Goal: Information Seeking & Learning: Learn about a topic

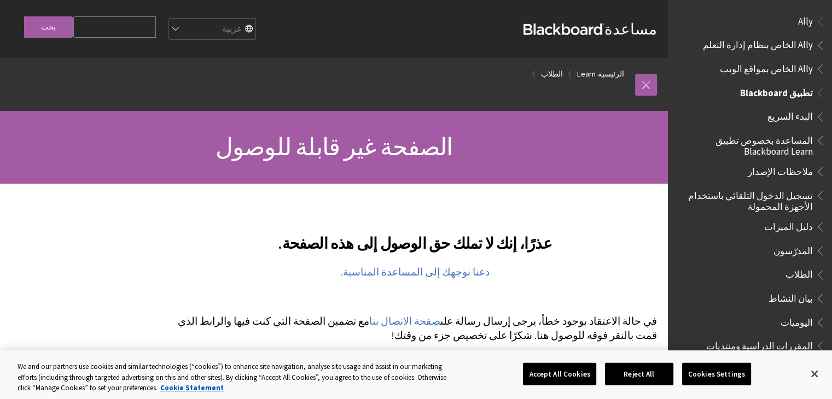
click at [814, 272] on span "Book outline for Blackboard App Help" at bounding box center [818, 273] width 11 height 14
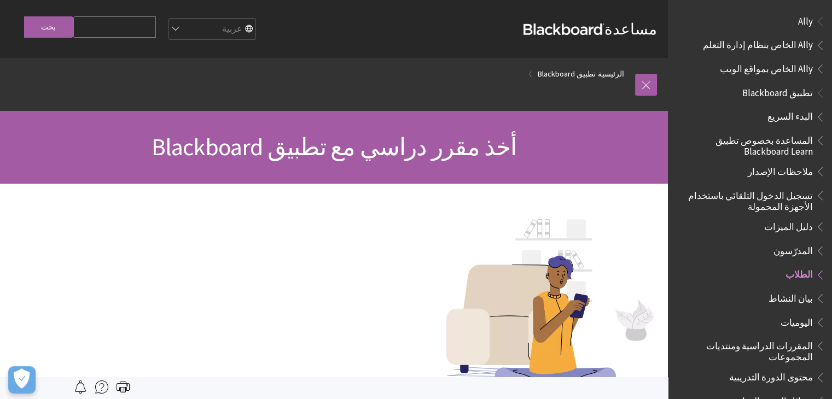
scroll to position [249, 0]
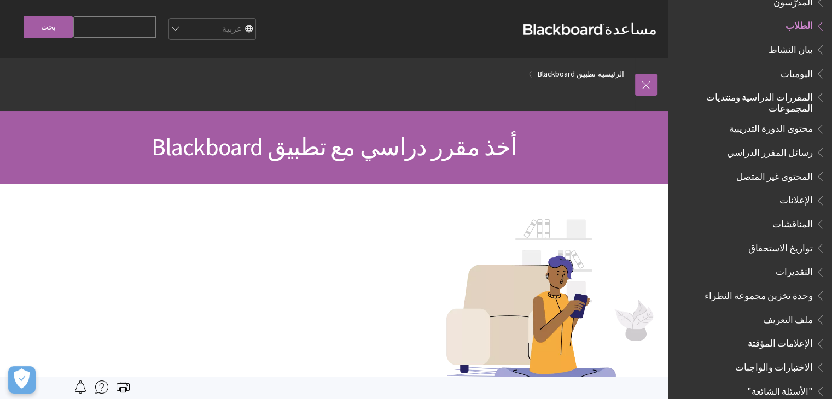
click at [156, 25] on input "Search Query" at bounding box center [114, 26] width 83 height 21
type input "h"
type input "المايك"
click at [24, 16] on input "بحث" at bounding box center [48, 26] width 49 height 21
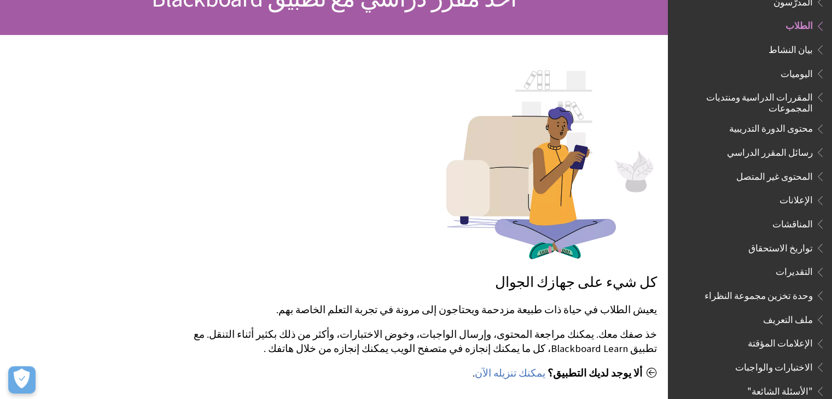
scroll to position [217, 0]
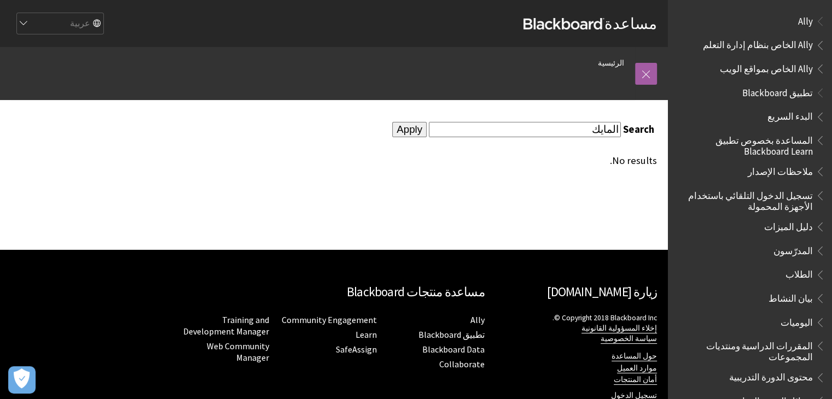
click at [552, 136] on input "المايك" at bounding box center [525, 129] width 192 height 15
type input "المايكروفون"
click at [392, 122] on input "Apply" at bounding box center [409, 129] width 34 height 15
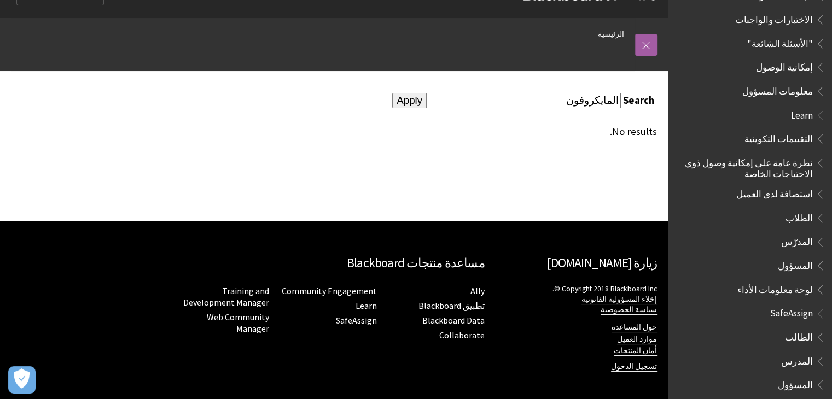
scroll to position [31, 0]
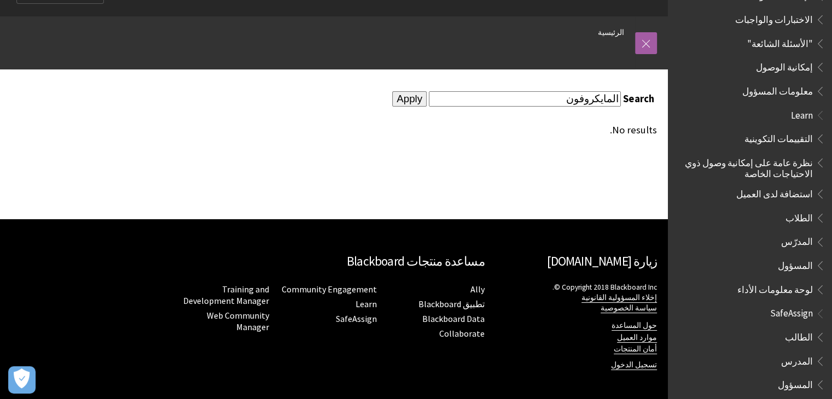
click at [804, 328] on span "الطالب" at bounding box center [799, 335] width 28 height 15
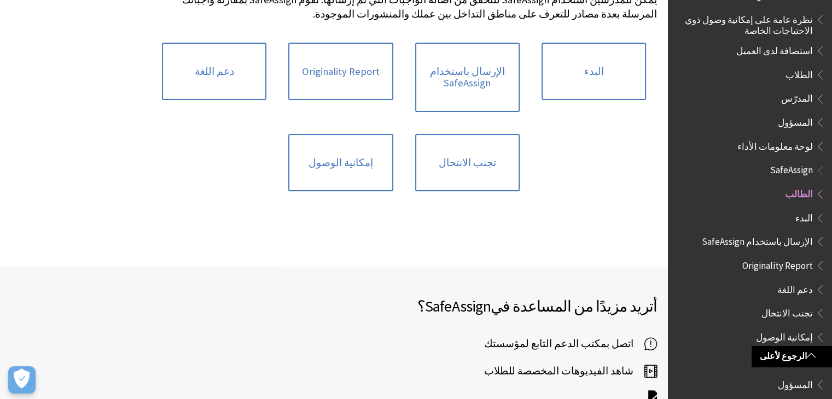
scroll to position [274, 0]
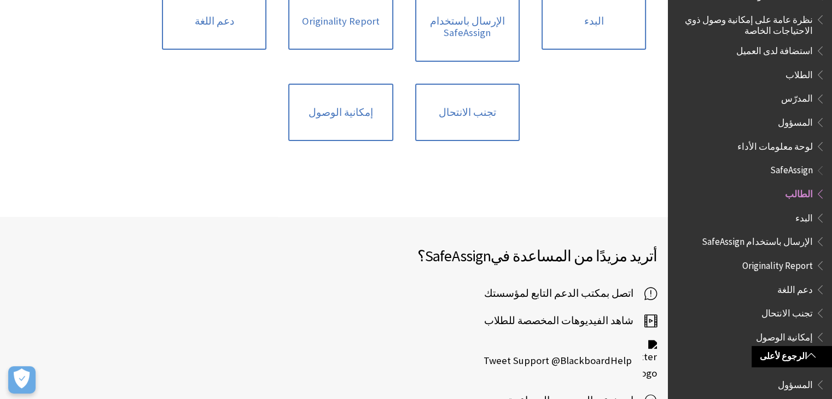
click at [803, 185] on span "الطالب" at bounding box center [799, 192] width 28 height 15
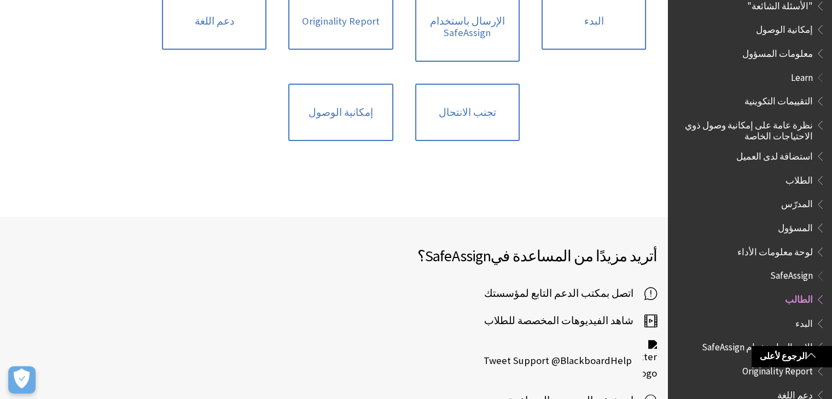
scroll to position [631, 0]
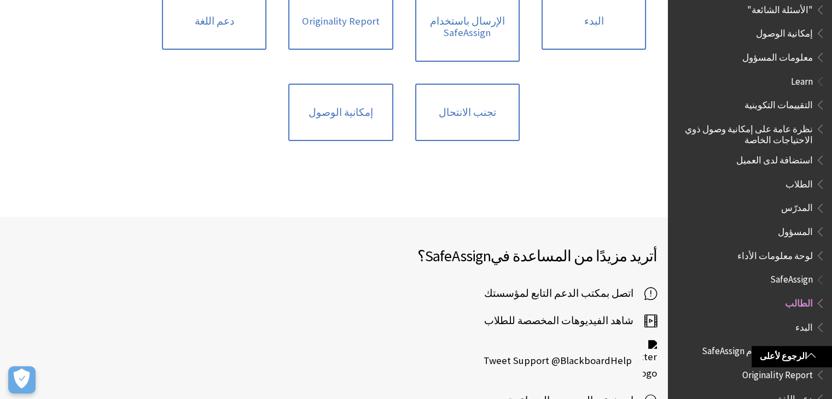
click at [801, 179] on span "الطلاب" at bounding box center [799, 182] width 27 height 15
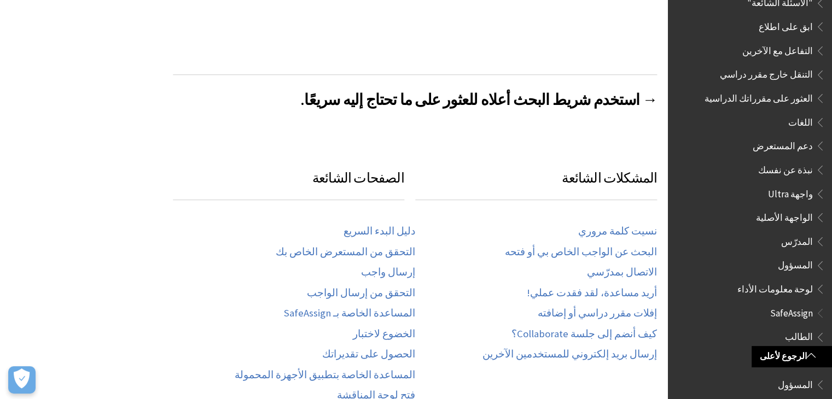
scroll to position [492, 0]
click at [396, 266] on link "إرسال واجب" at bounding box center [388, 272] width 54 height 13
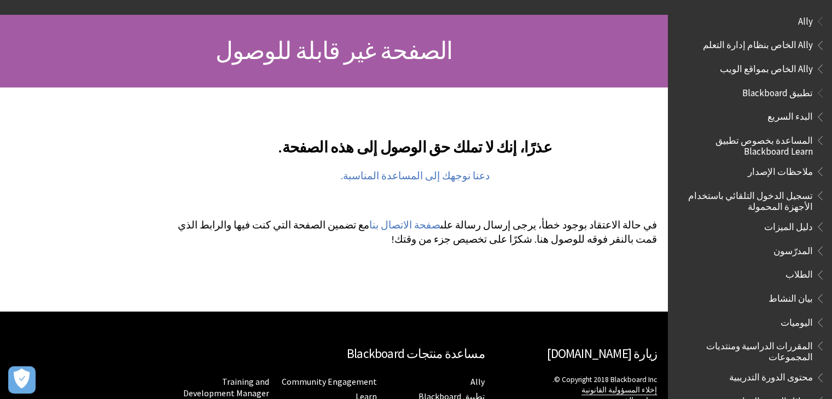
scroll to position [109, 0]
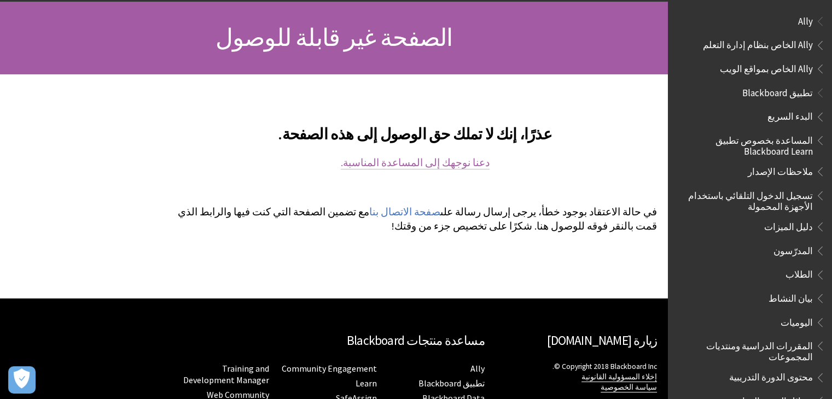
click at [403, 163] on link "دعنا نوجهك إلى المساعدة المناسبة." at bounding box center [415, 163] width 149 height 13
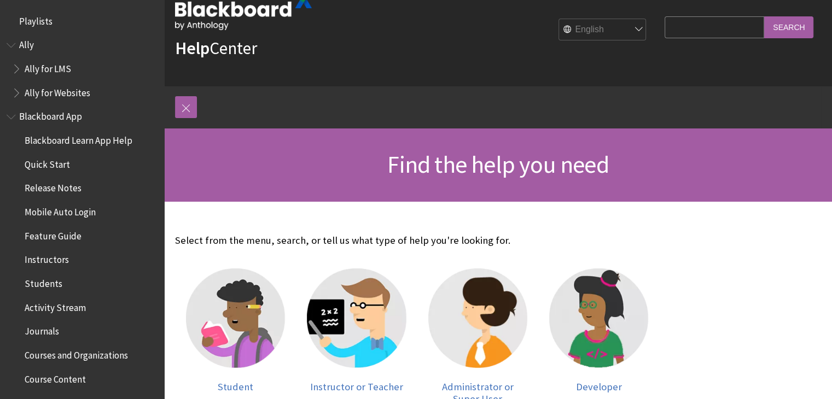
scroll to position [164, 0]
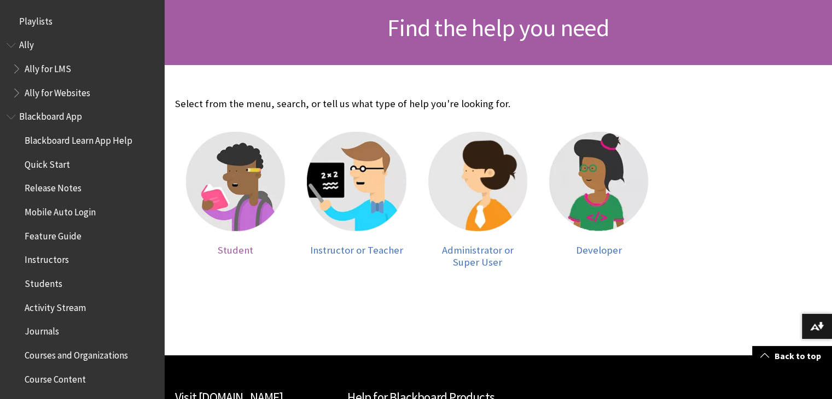
click at [220, 184] on img at bounding box center [235, 181] width 99 height 99
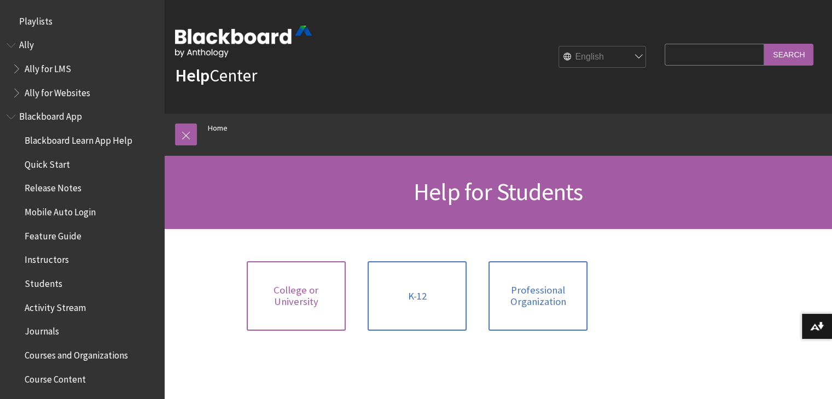
click at [319, 300] on span "College or University" at bounding box center [296, 297] width 86 height 24
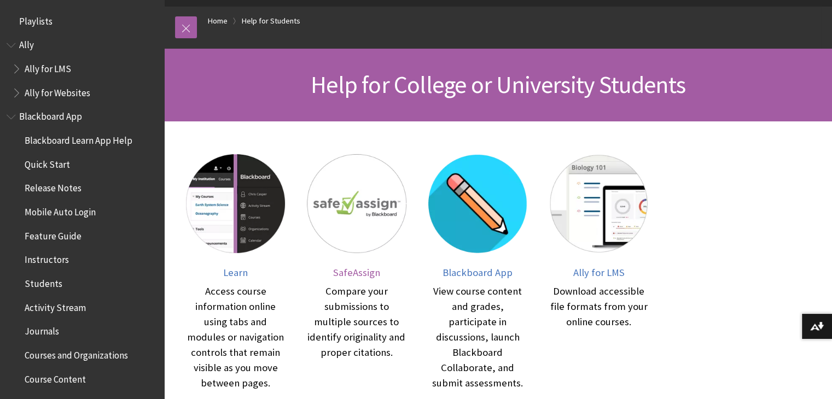
scroll to position [109, 0]
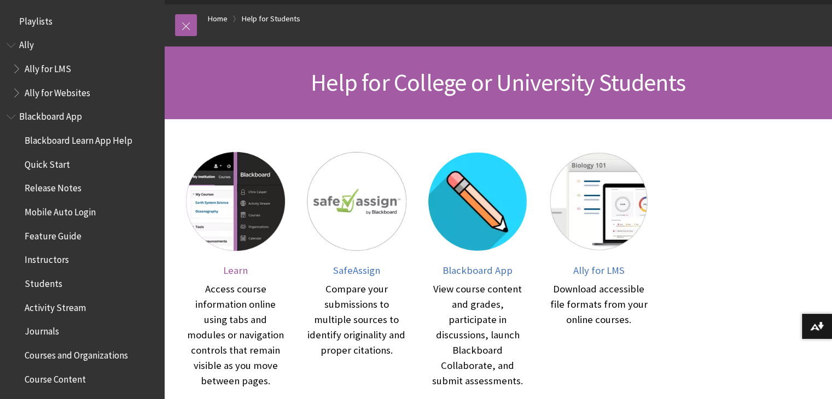
click at [247, 211] on img at bounding box center [235, 201] width 99 height 99
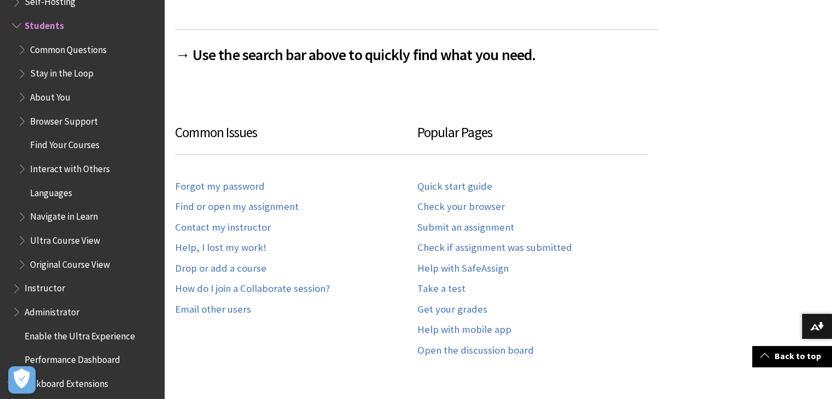
scroll to position [602, 0]
